Goal: Task Accomplishment & Management: Manage account settings

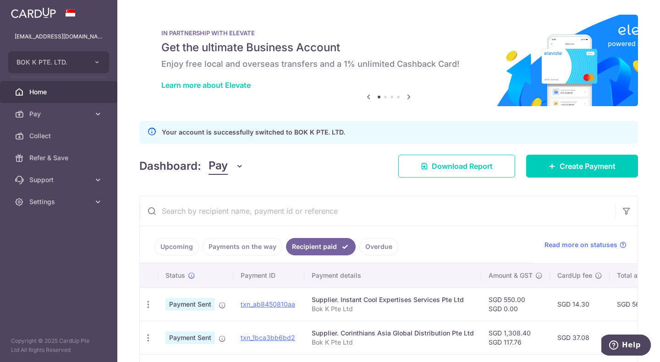
scroll to position [0, 194]
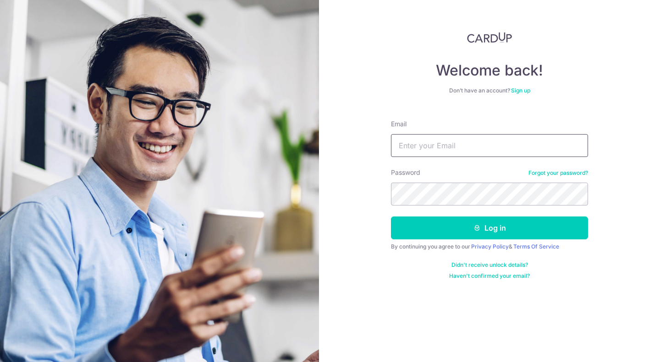
type input "[EMAIL_ADDRESS][DOMAIN_NAME]"
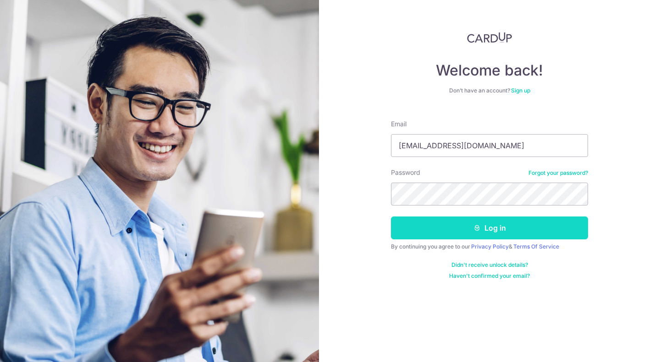
click at [451, 229] on button "Log in" at bounding box center [489, 228] width 197 height 23
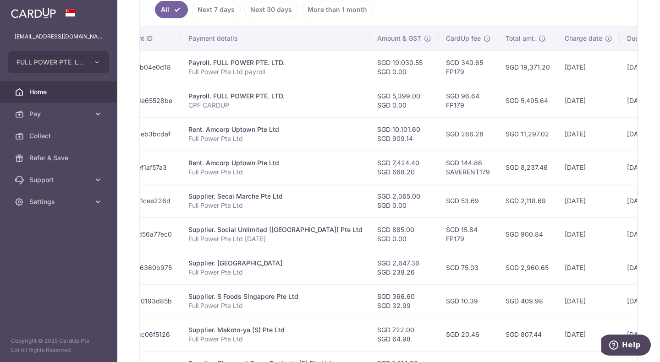
scroll to position [0, 147]
